Goal: Task Accomplishment & Management: Manage account settings

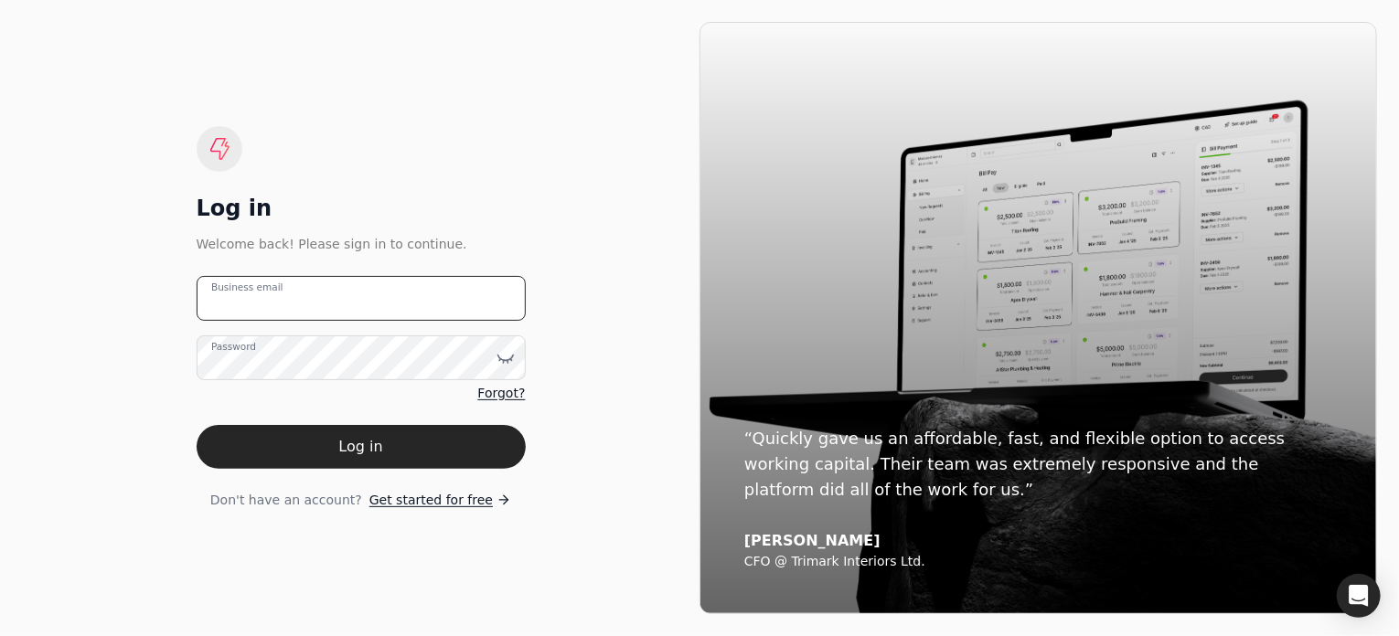
click at [418, 293] on email "Business email" at bounding box center [361, 298] width 329 height 45
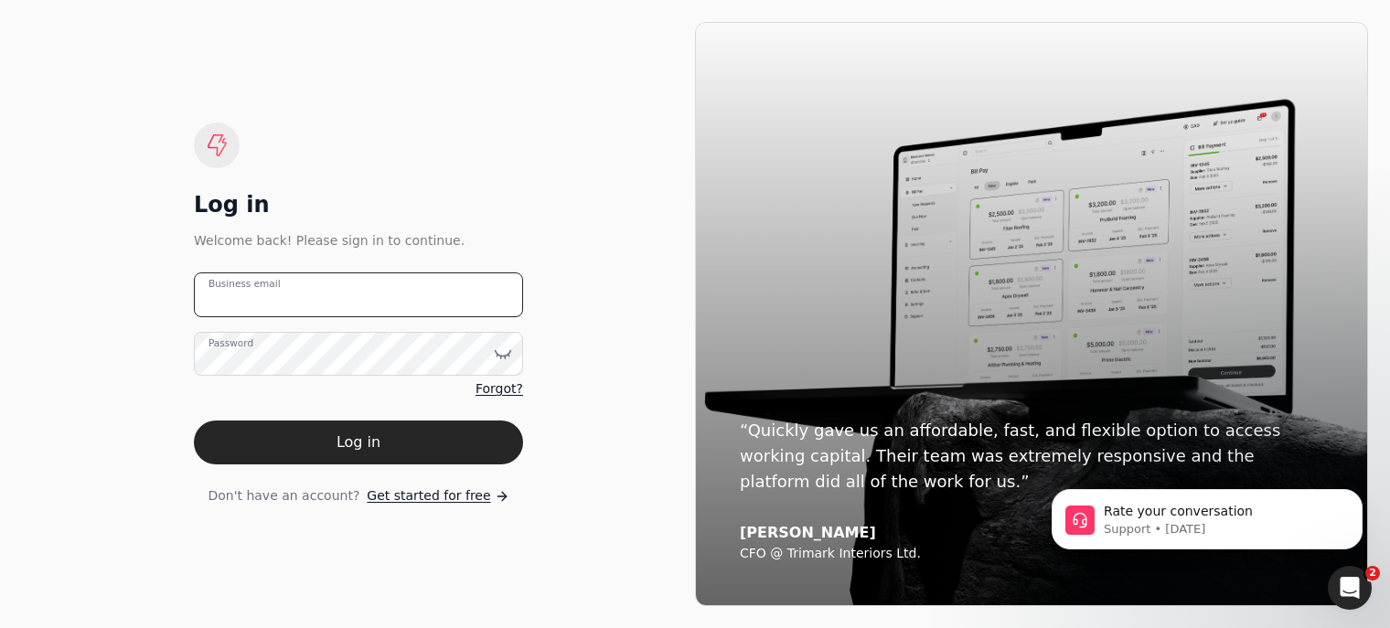
type email "[EMAIL_ADDRESS][DOMAIN_NAME]"
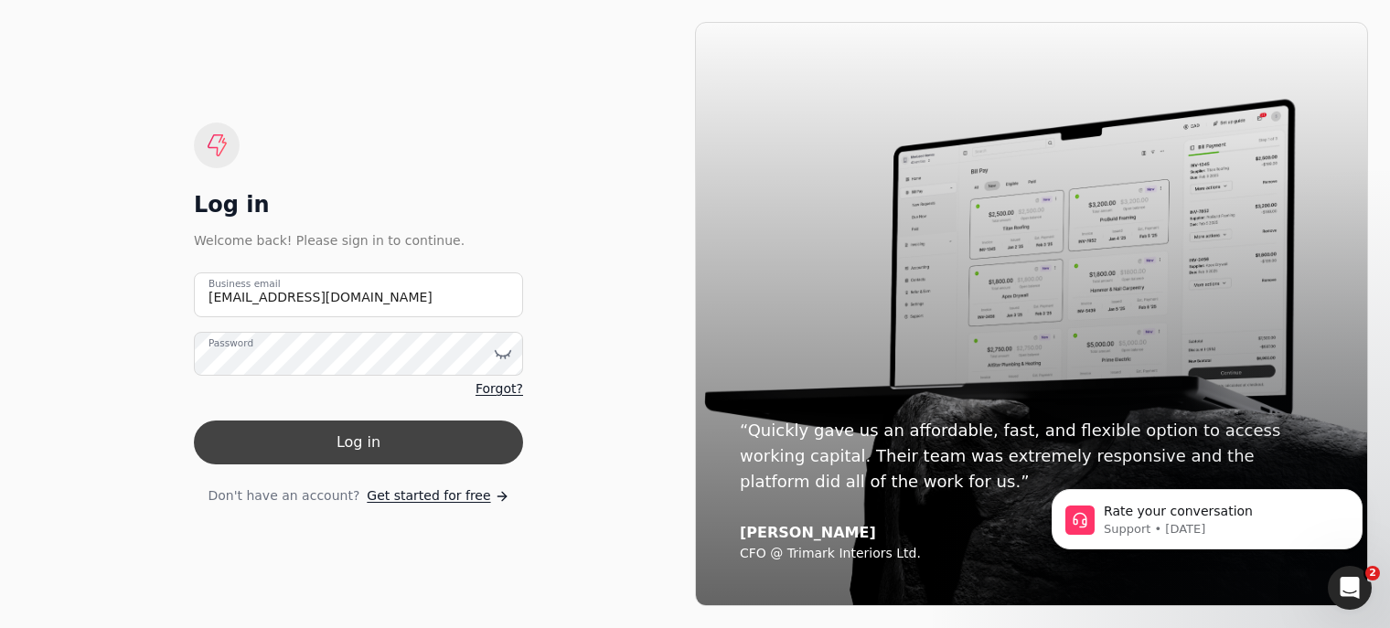
click at [417, 443] on button "Log in" at bounding box center [358, 443] width 329 height 44
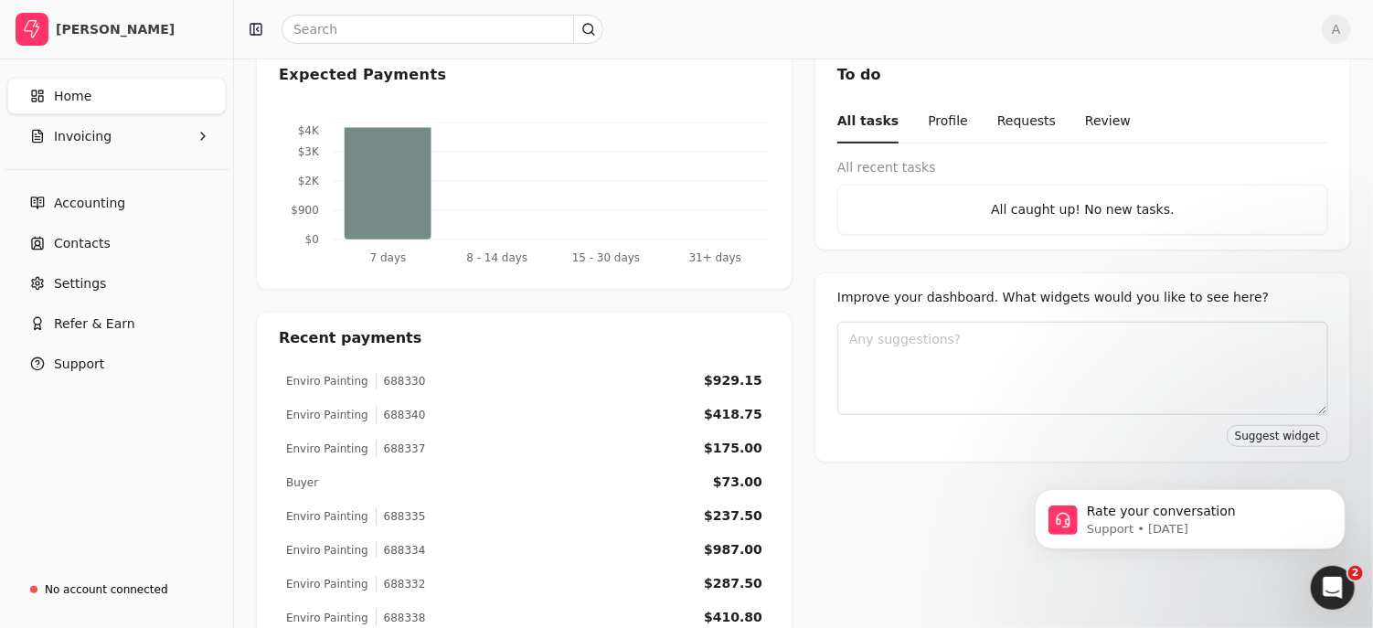
scroll to position [355, 0]
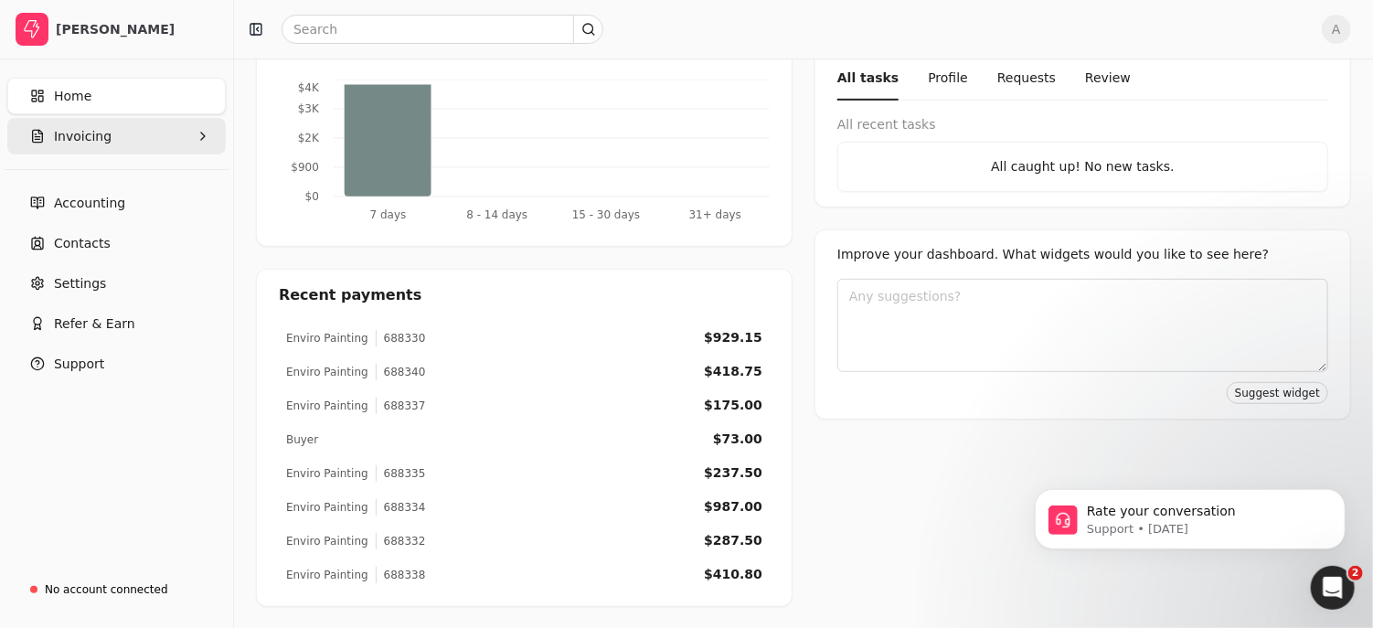
click at [176, 128] on button "Invoicing" at bounding box center [116, 136] width 219 height 37
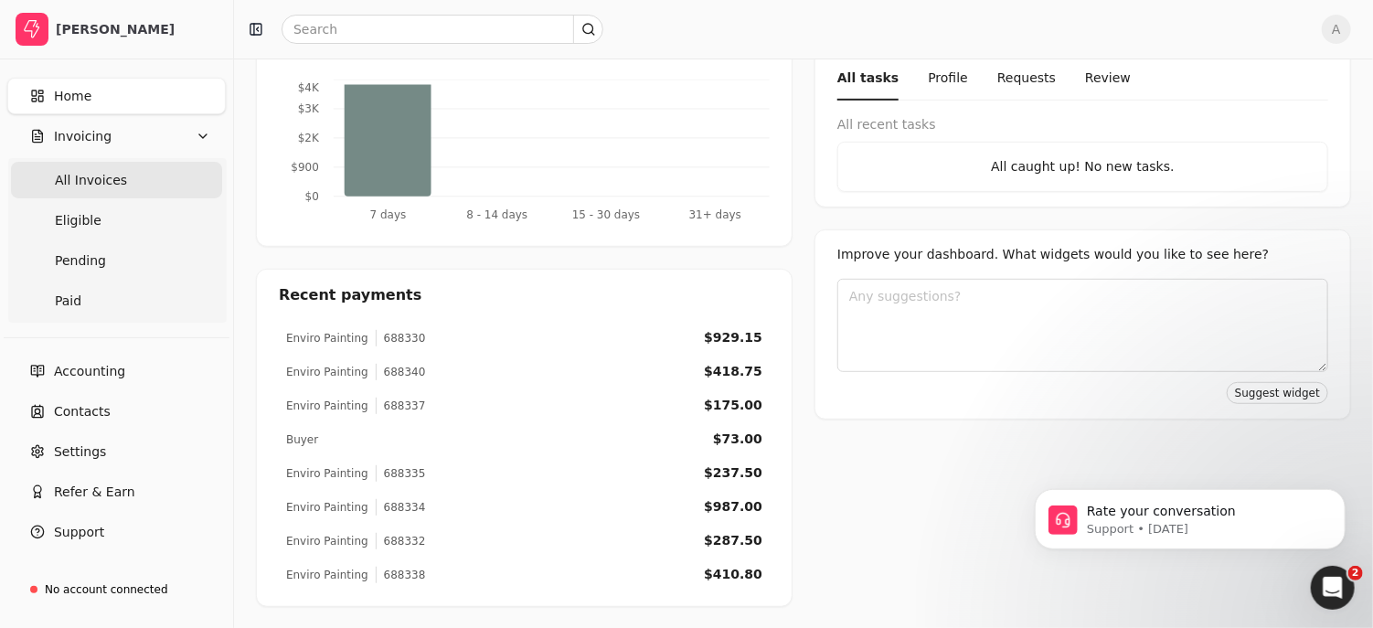
click at [143, 173] on Invoices "All Invoices" at bounding box center [116, 180] width 211 height 37
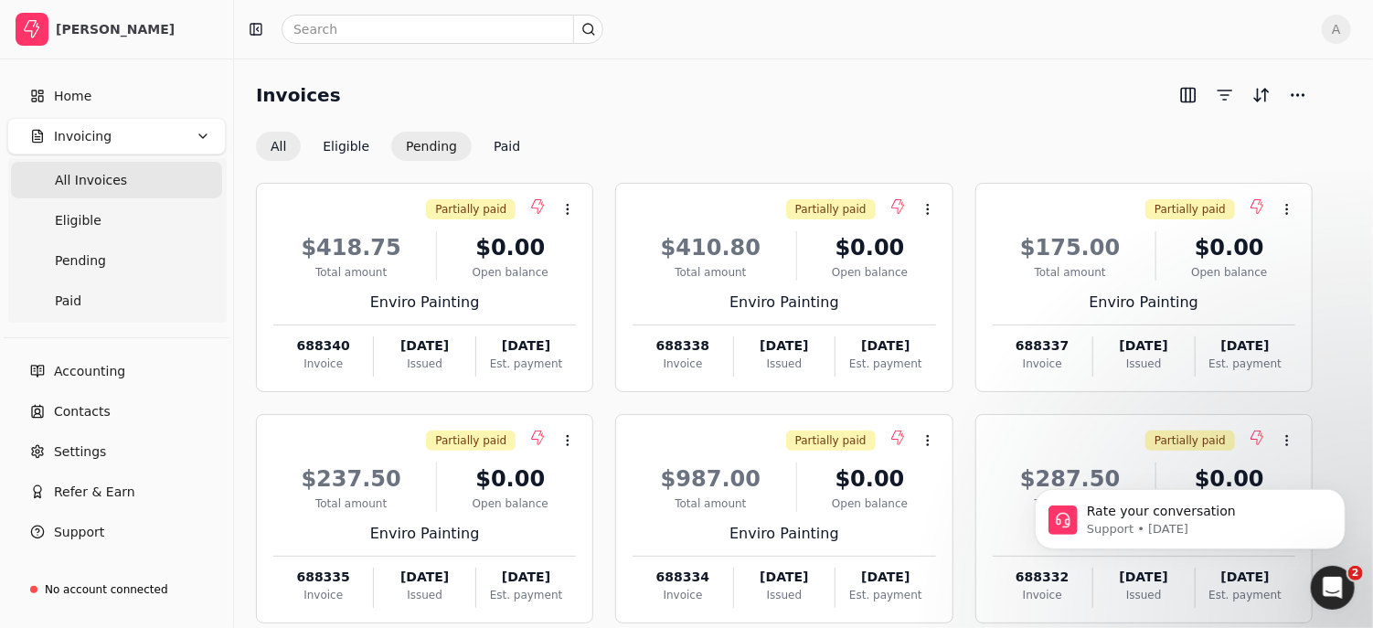
click at [432, 133] on button "Pending" at bounding box center [431, 146] width 80 height 29
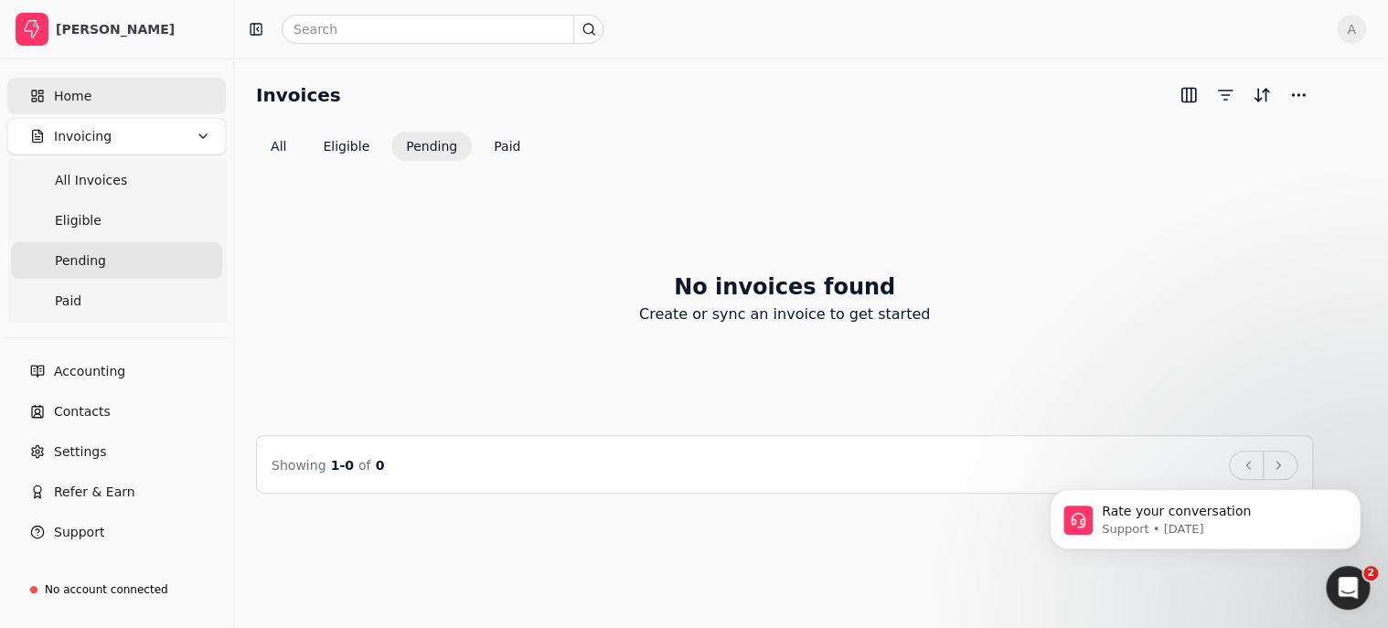
click at [68, 96] on span "Home" at bounding box center [72, 96] width 37 height 19
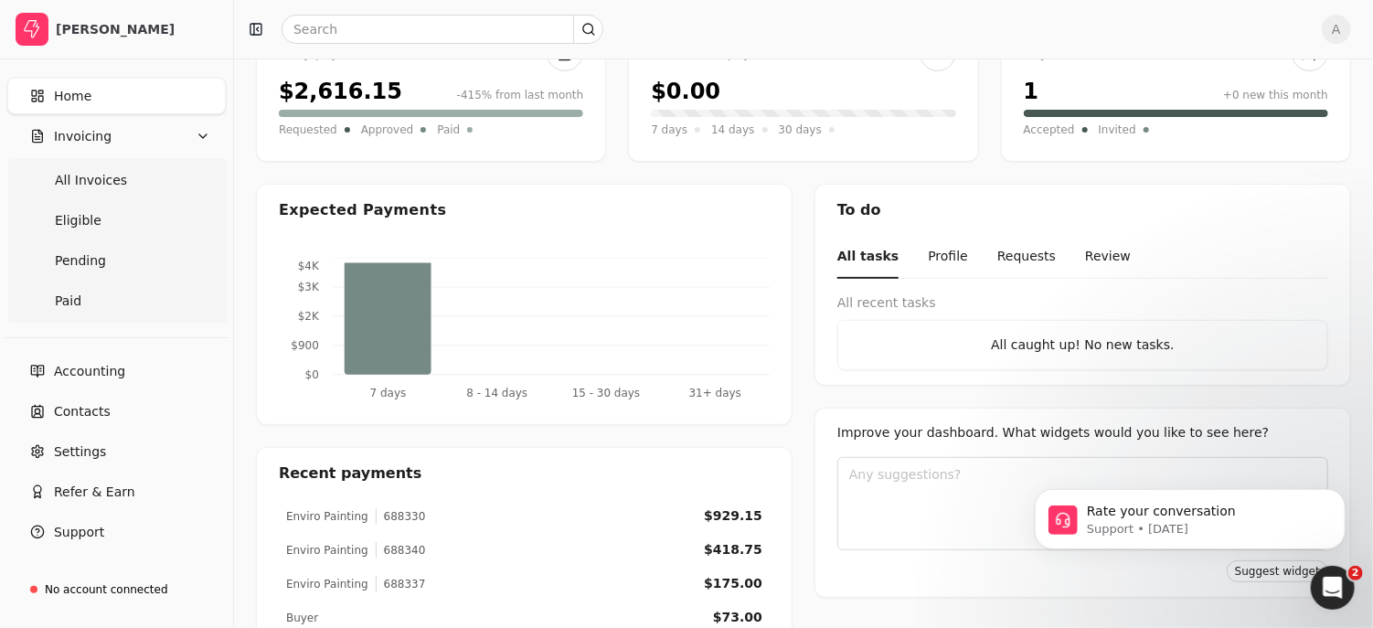
scroll to position [355, 0]
